Goal: Navigation & Orientation: Go to known website

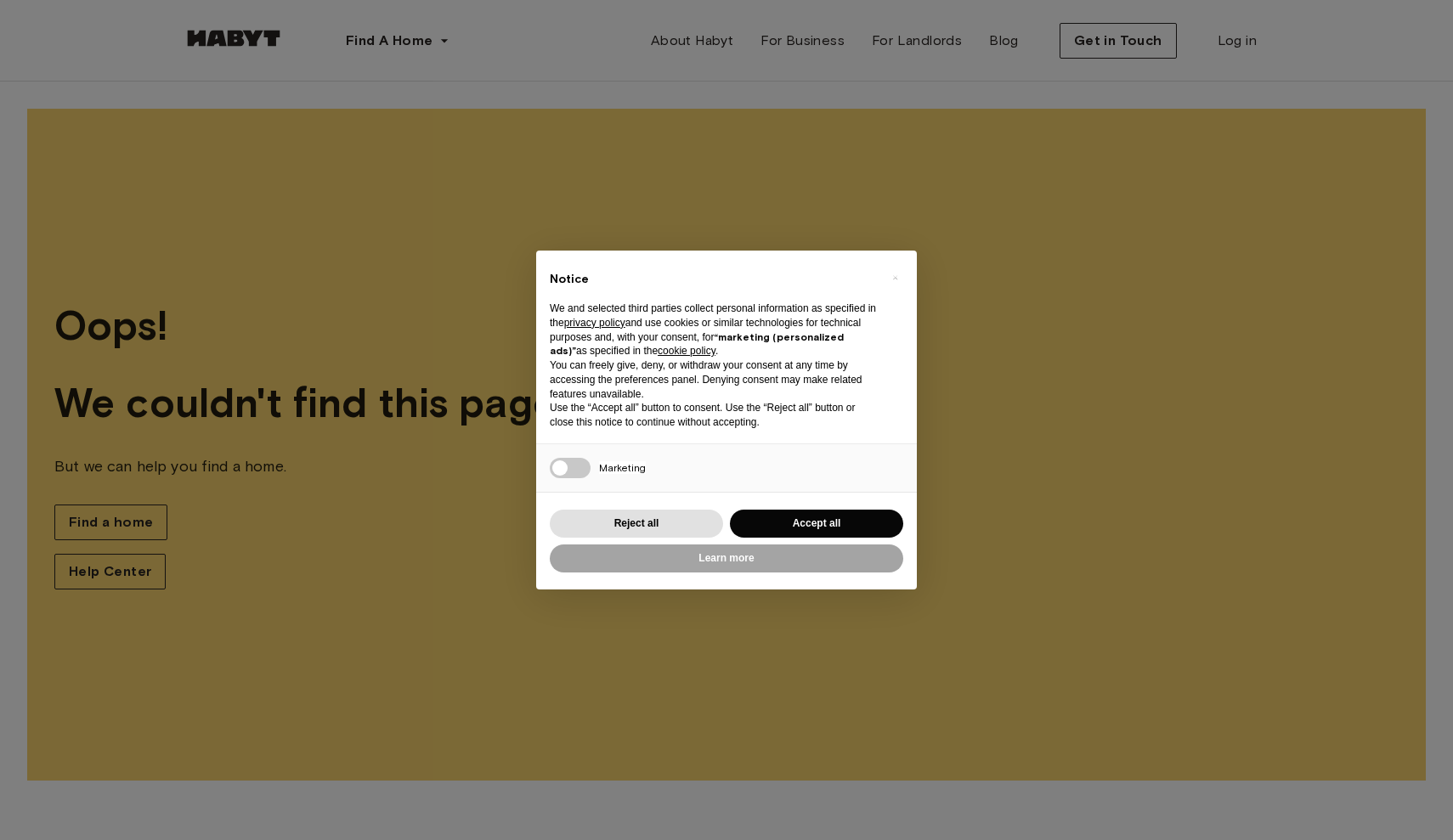
click at [814, 42] on div "× Notice We and selected third parties collect personal information as specifie…" at bounding box center [726, 420] width 1453 height 840
click at [797, 523] on button "Accept all" at bounding box center [817, 523] width 174 height 28
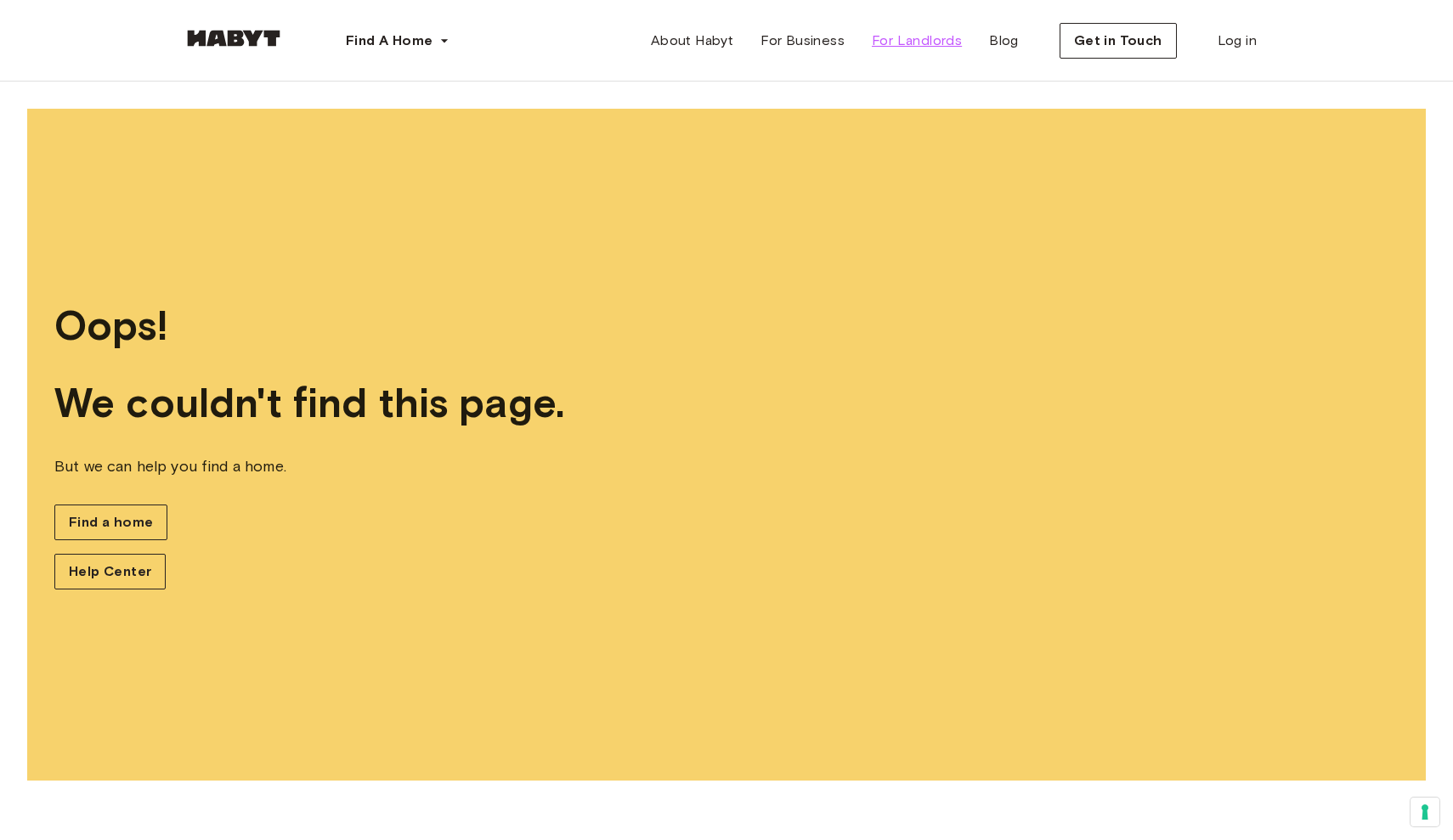
click at [919, 41] on span "For Landlords" at bounding box center [917, 40] width 90 height 21
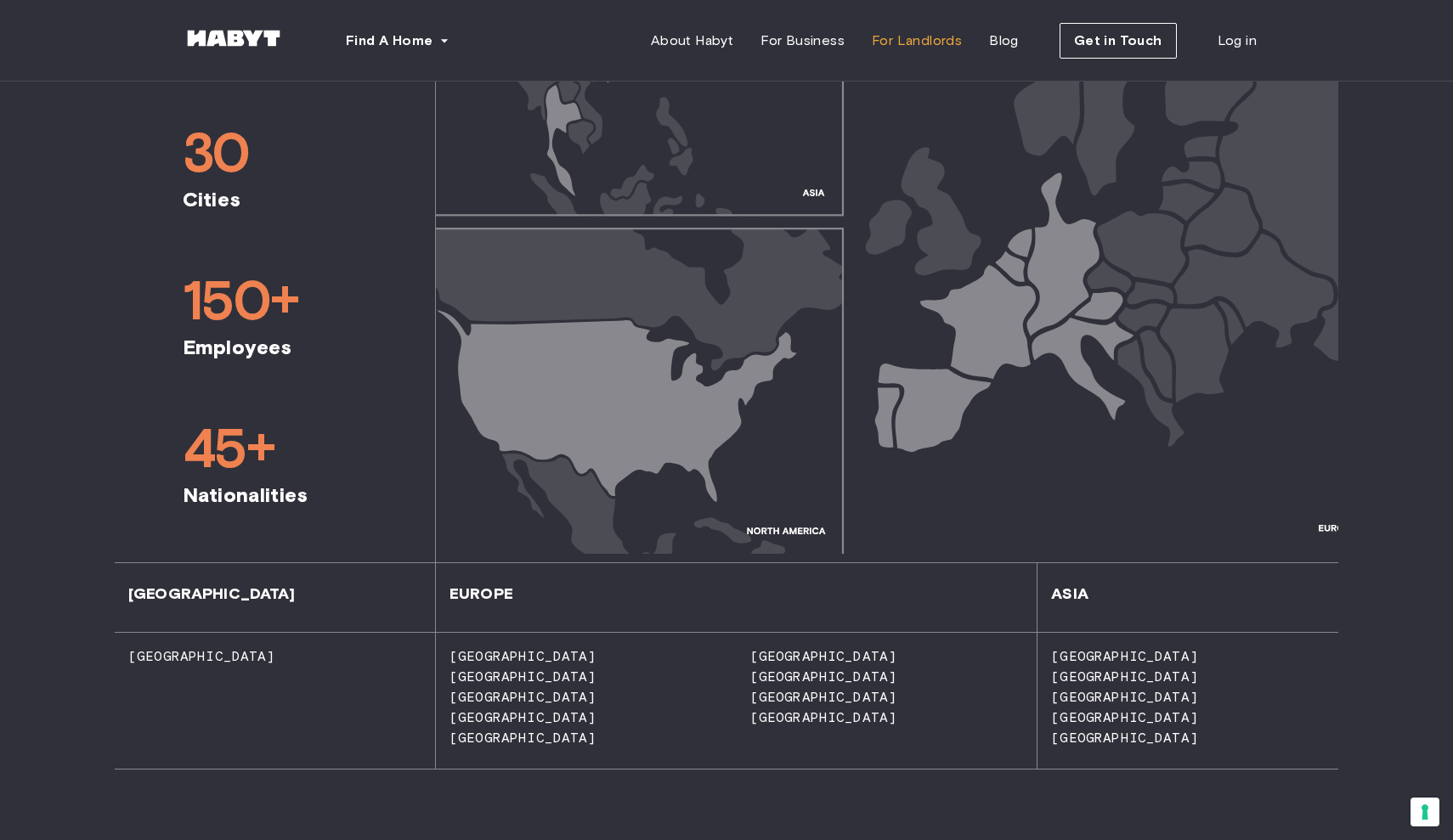
scroll to position [1266, 0]
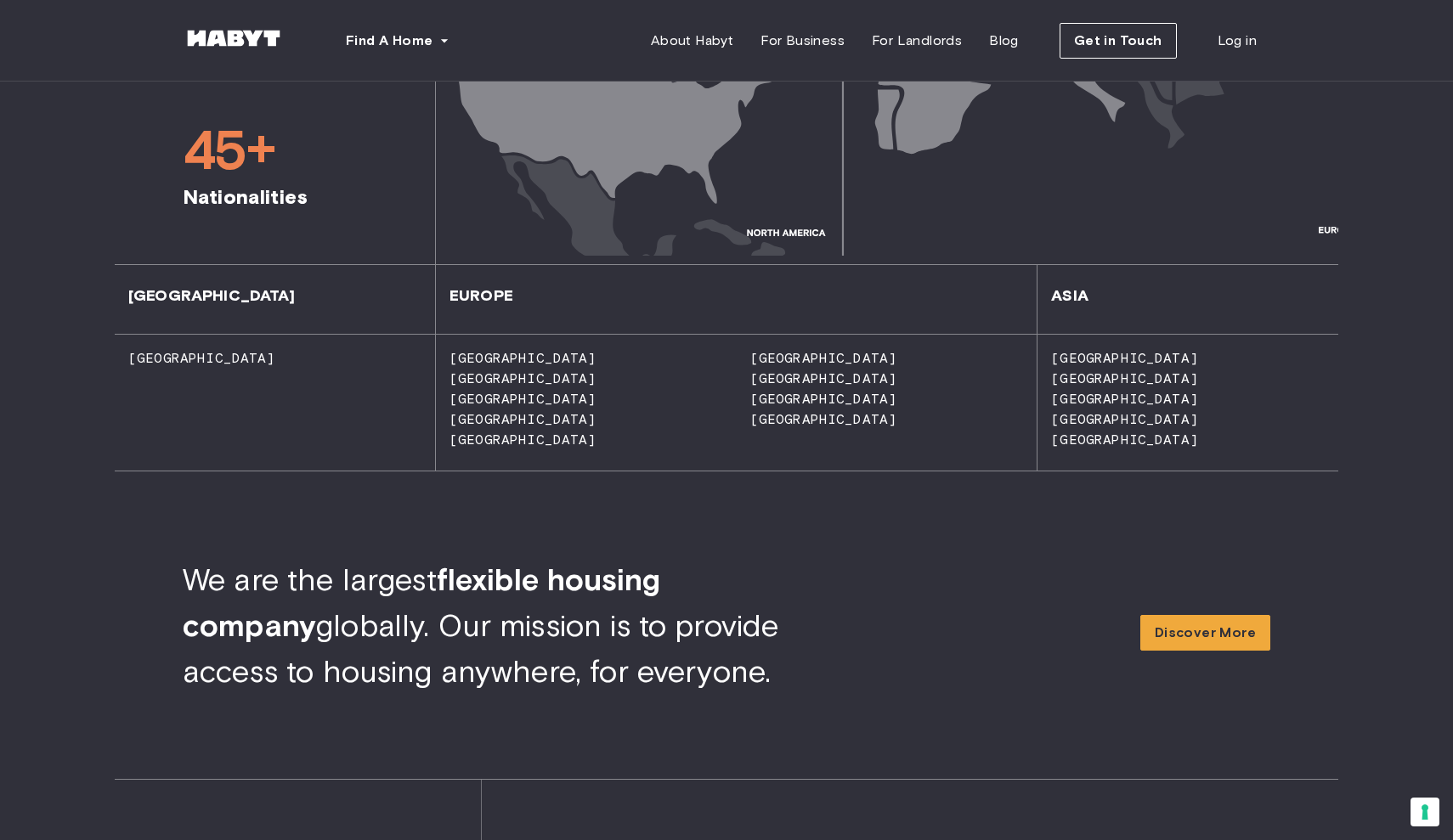
click at [212, 362] on span "United States" at bounding box center [195, 358] width 161 height 16
click at [212, 297] on span "North America" at bounding box center [205, 295] width 181 height 19
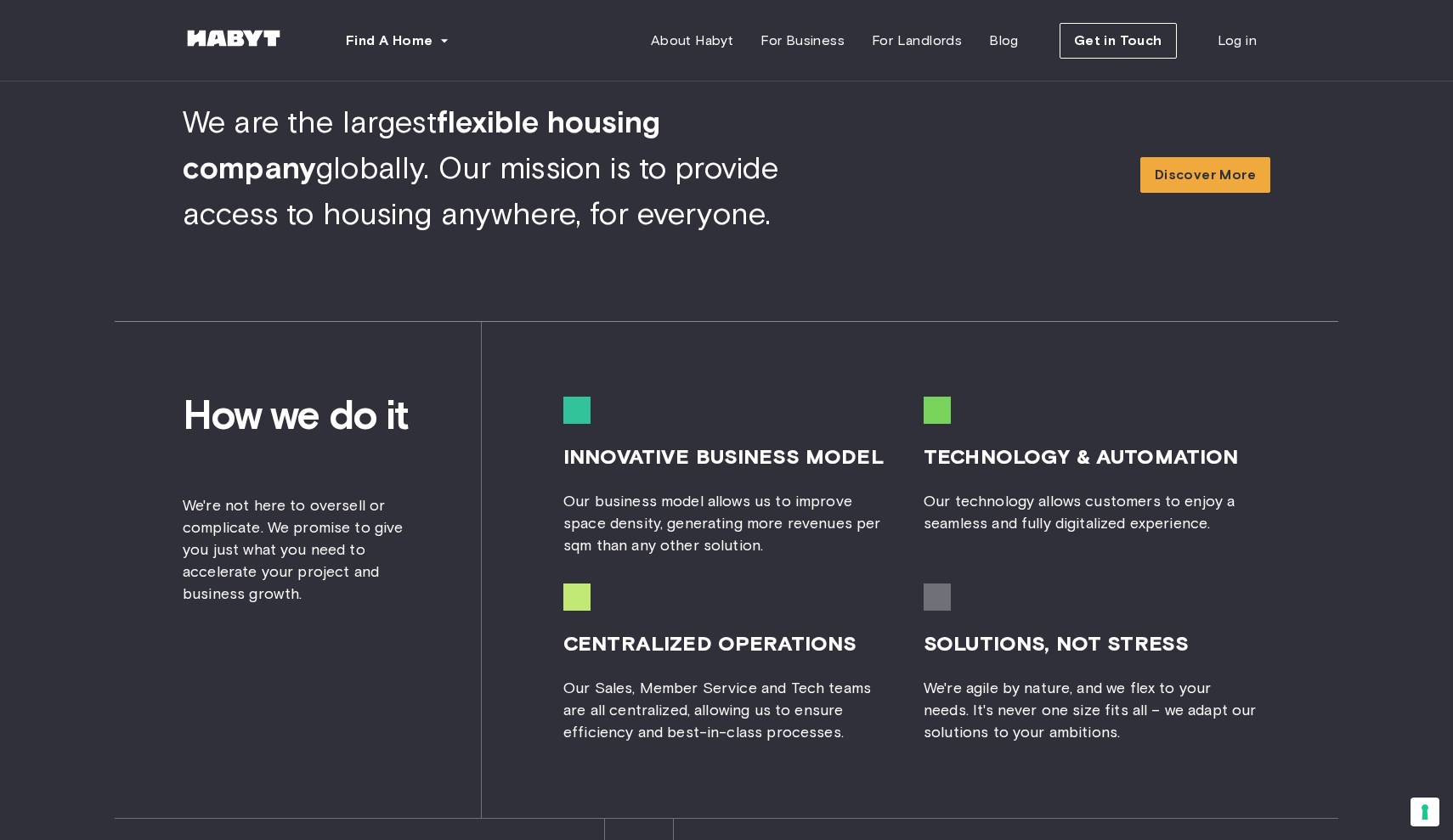
scroll to position [1733, 0]
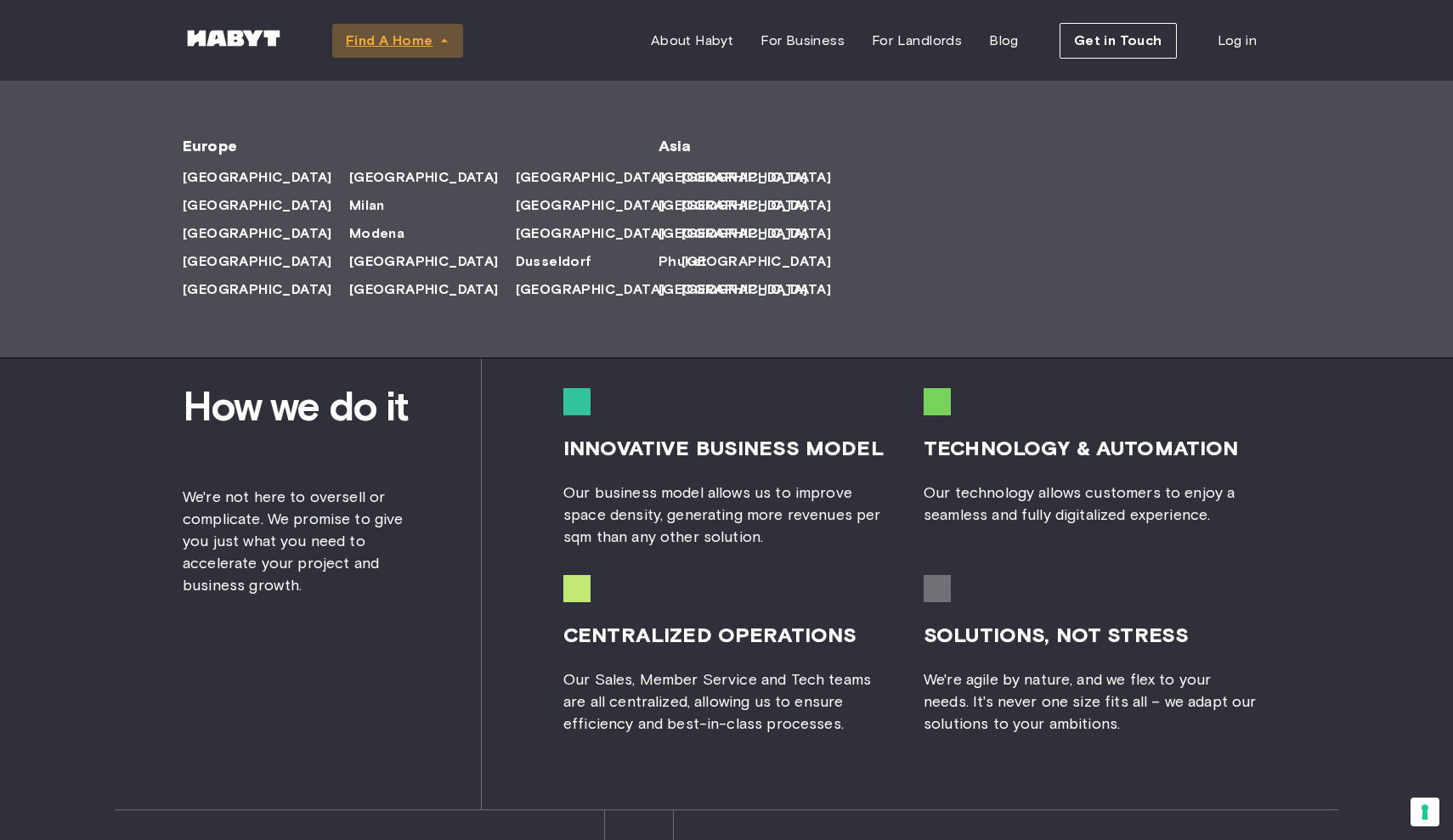
click at [378, 42] on span "Find A Home" at bounding box center [389, 40] width 87 height 21
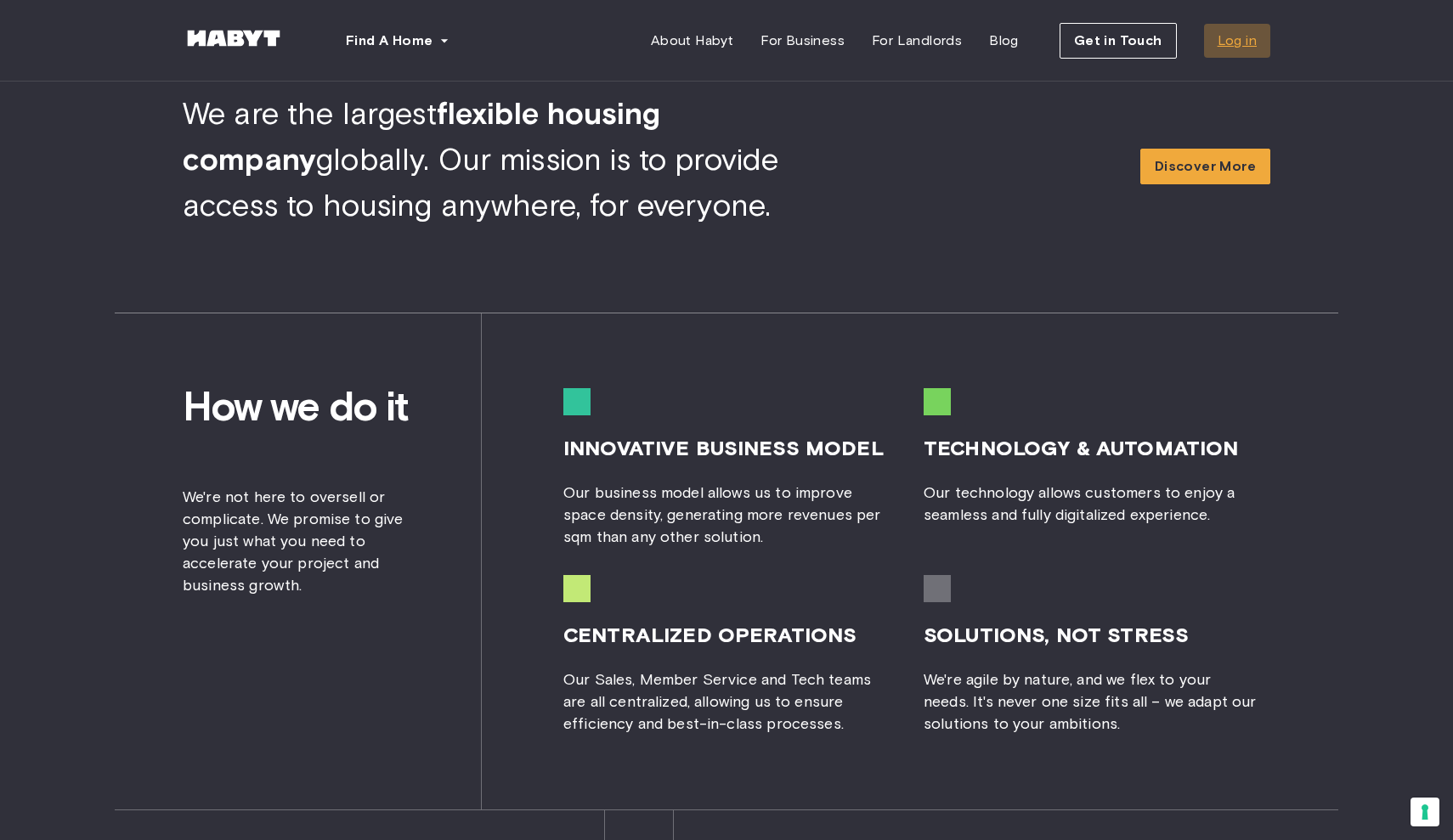
click at [1240, 42] on span "Log in" at bounding box center [1237, 40] width 39 height 21
